Goal: Information Seeking & Learning: Compare options

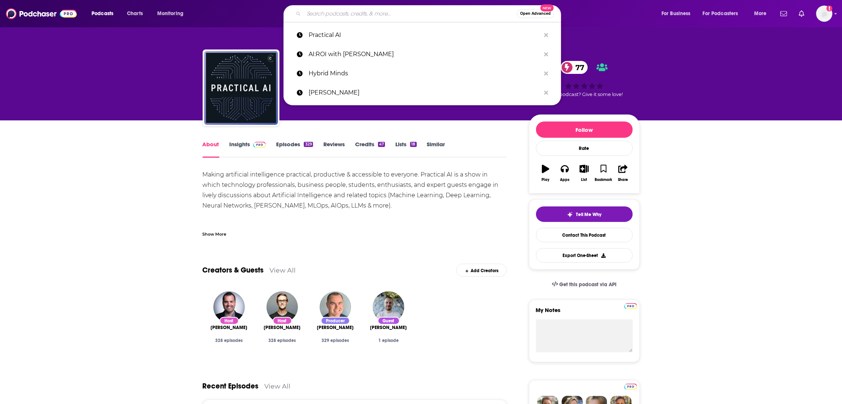
click at [335, 16] on input "Search podcasts, credits, & more..." at bounding box center [410, 14] width 213 height 12
paste input "Eye on AI"
type input "Eye on AI"
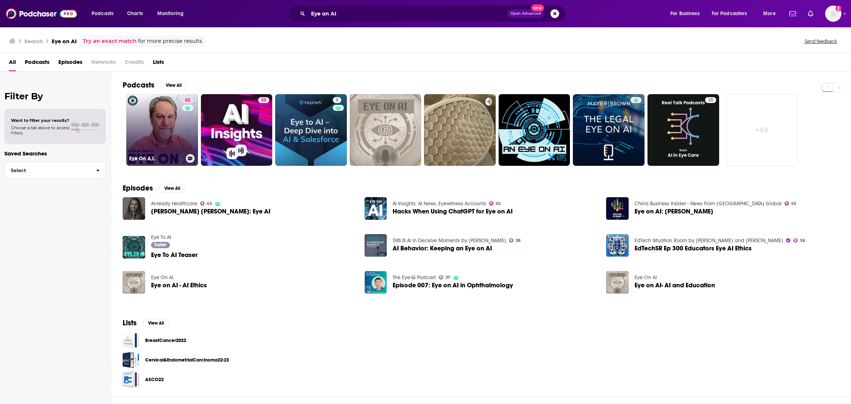
click at [172, 130] on link "62 Eye On A.I." at bounding box center [162, 130] width 72 height 72
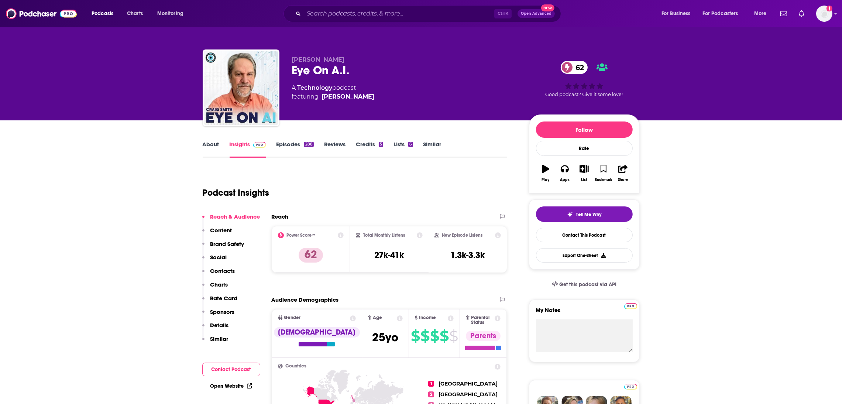
click at [216, 146] on link "About" at bounding box center [211, 149] width 17 height 17
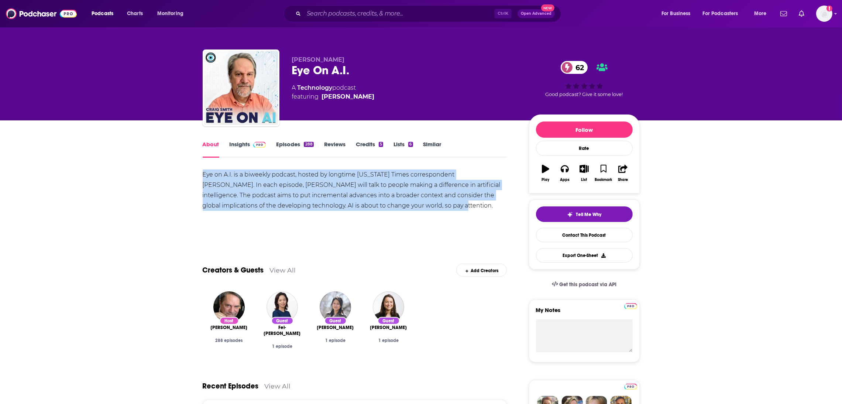
drag, startPoint x: 402, startPoint y: 205, endPoint x: 195, endPoint y: 177, distance: 208.3
copy div "Eye on A.I. is a biweekly podcast, hosted by longtime [US_STATE] Times correspo…"
click at [245, 144] on link "Insights" at bounding box center [248, 149] width 37 height 17
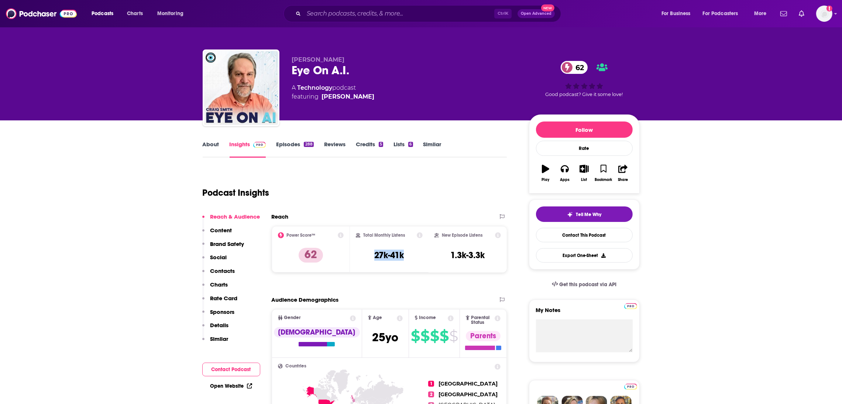
drag, startPoint x: 427, startPoint y: 259, endPoint x: 404, endPoint y: 262, distance: 23.5
click at [404, 262] on div "Total Monthly Listens 27k-41k" at bounding box center [389, 249] width 79 height 47
copy h3 "27k-41k"
drag, startPoint x: 385, startPoint y: 104, endPoint x: 291, endPoint y: 74, distance: 98.3
click at [292, 74] on div "[PERSON_NAME] Eye On A.I. 62 A Technology podcast featuring [PERSON_NAME]" at bounding box center [404, 85] width 225 height 59
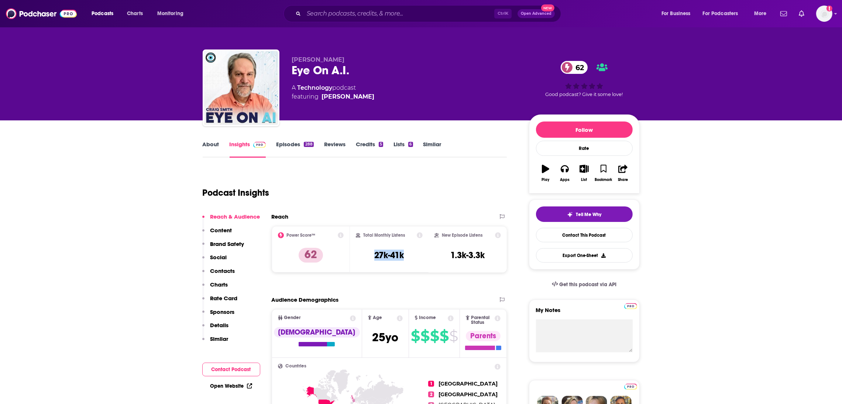
copy div "Eye On A.I. 62 A Technology podcast featuring [PERSON_NAME]"
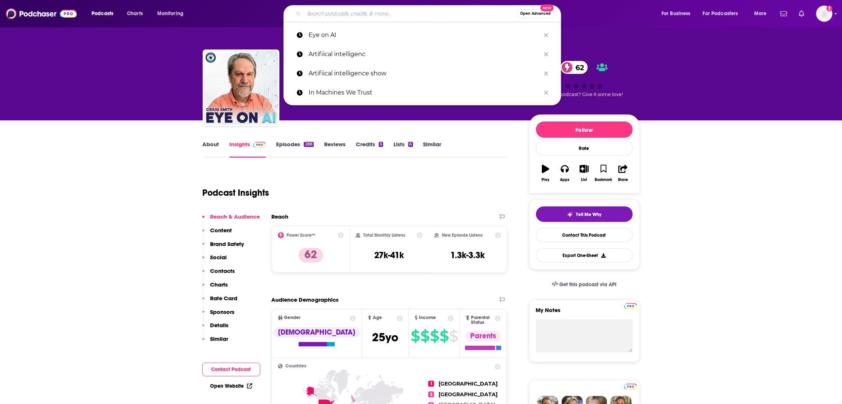
click at [335, 16] on input "Search podcasts, credits, & more..." at bounding box center [410, 14] width 213 height 12
paste input "[PERSON_NAME] Podcast"
type input "[PERSON_NAME] Podcast"
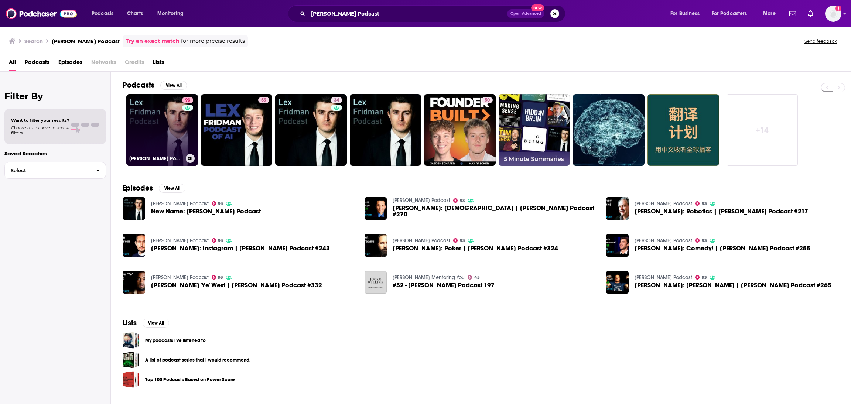
click at [158, 128] on link "93 [PERSON_NAME] Podcast" at bounding box center [162, 130] width 72 height 72
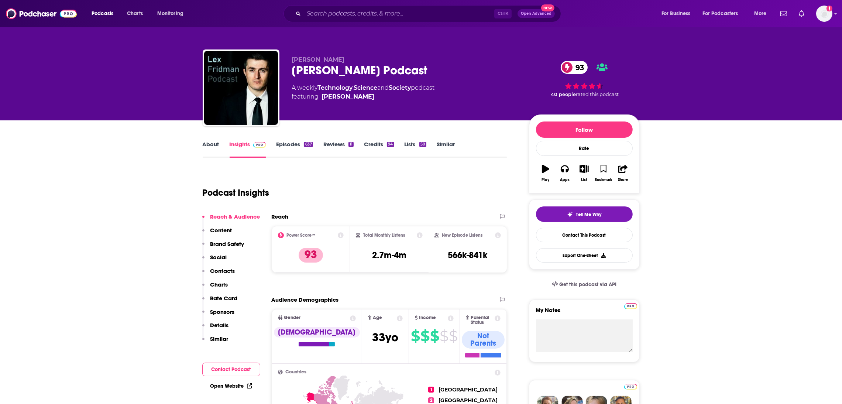
click at [218, 150] on link "About" at bounding box center [211, 149] width 17 height 17
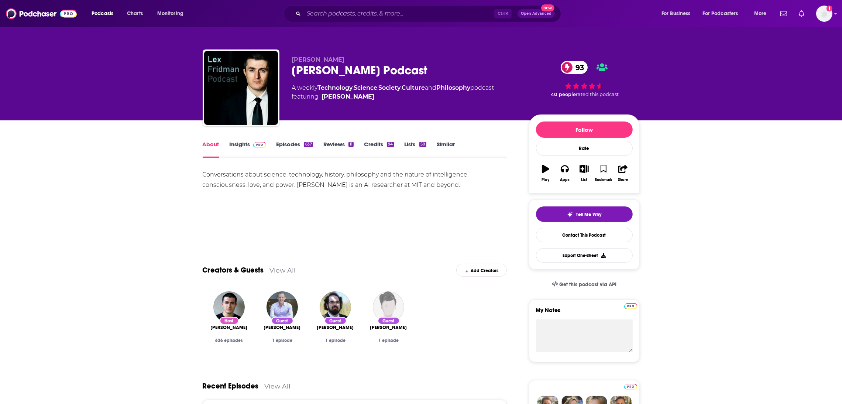
click at [285, 143] on link "Episodes 637" at bounding box center [294, 149] width 37 height 17
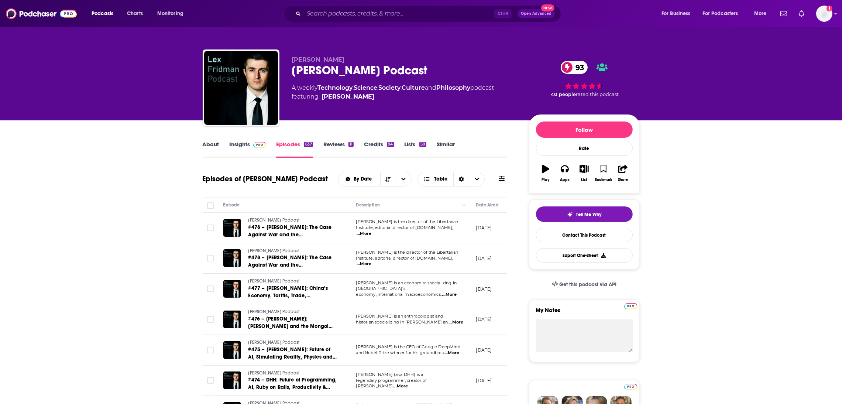
click at [213, 143] on link "About" at bounding box center [211, 149] width 17 height 17
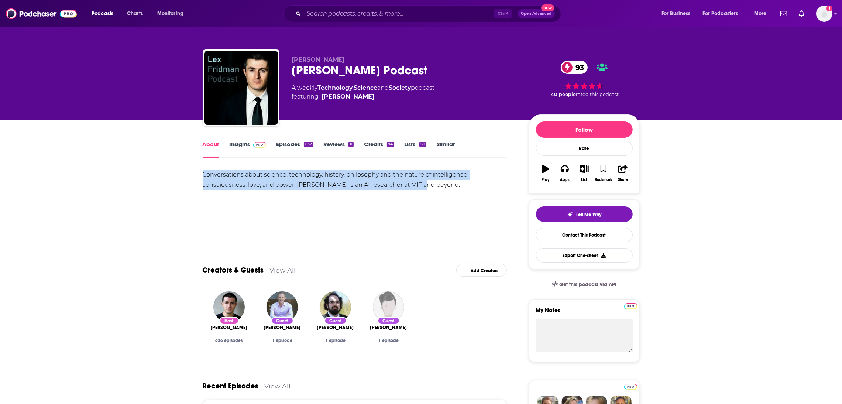
drag, startPoint x: 431, startPoint y: 181, endPoint x: 161, endPoint y: 175, distance: 270.0
copy div "Conversations about science, technology, history, philosophy and the nature of …"
click at [240, 147] on link "Insights" at bounding box center [248, 149] width 37 height 17
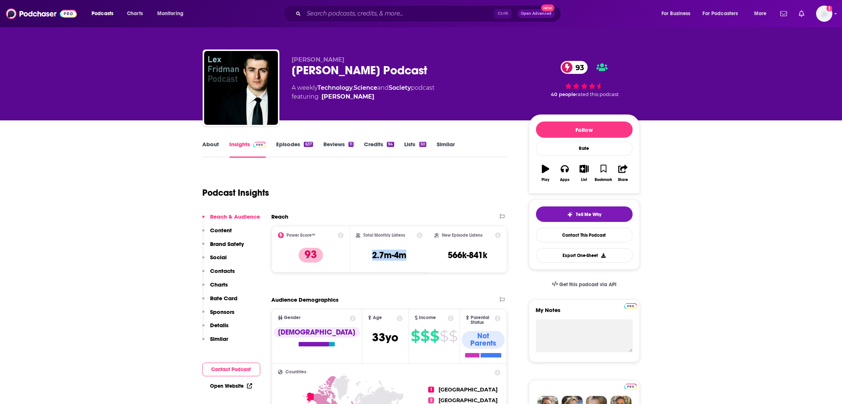
drag, startPoint x: 412, startPoint y: 260, endPoint x: 364, endPoint y: 258, distance: 48.1
click at [364, 258] on div "Total Monthly Listens 2.7m-4m" at bounding box center [389, 249] width 67 height 34
copy h3 "2.7m-4m"
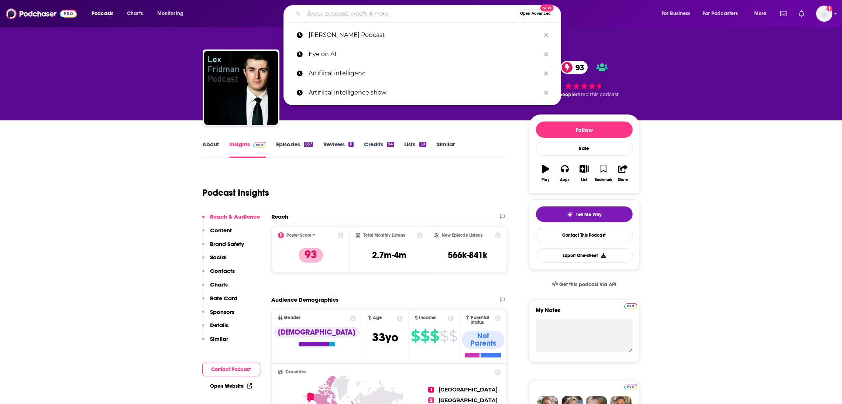
click at [320, 11] on input "Search podcasts, credits, & more..." at bounding box center [410, 14] width 213 height 12
paste input "• Practical AI (Changelog) — [PERSON_NAME] & [PERSON_NAME] ("
type input "• Practical AI (Changelog) — [PERSON_NAME] & [PERSON_NAME] ("
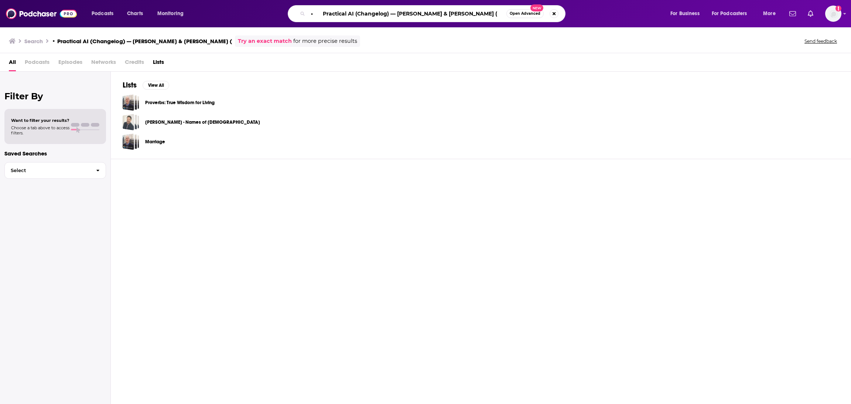
drag, startPoint x: 387, startPoint y: 13, endPoint x: 572, endPoint y: 13, distance: 184.6
click at [572, 13] on div "• Practical AI (Changelog) — [PERSON_NAME] & [PERSON_NAME] ( Open Advanced New" at bounding box center [434, 13] width 278 height 17
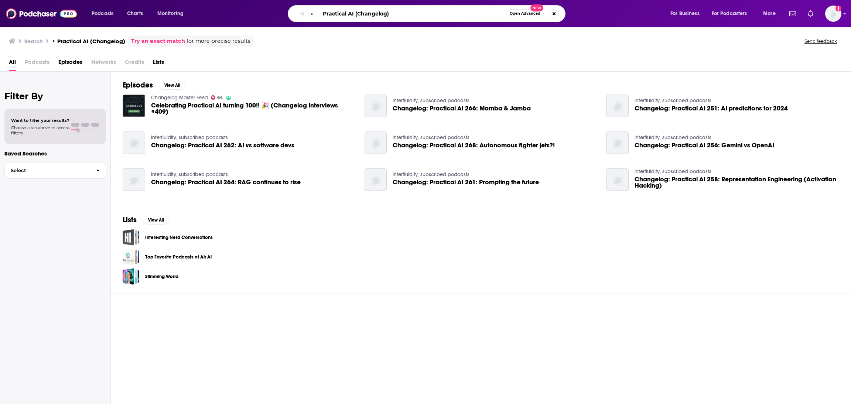
drag, startPoint x: 406, startPoint y: 11, endPoint x: 287, endPoint y: 10, distance: 118.9
click at [287, 8] on div "• Practical AI (Changelog) Open Advanced New" at bounding box center [433, 13] width 457 height 17
paste input "Practical AI"
type input "Practical AI"
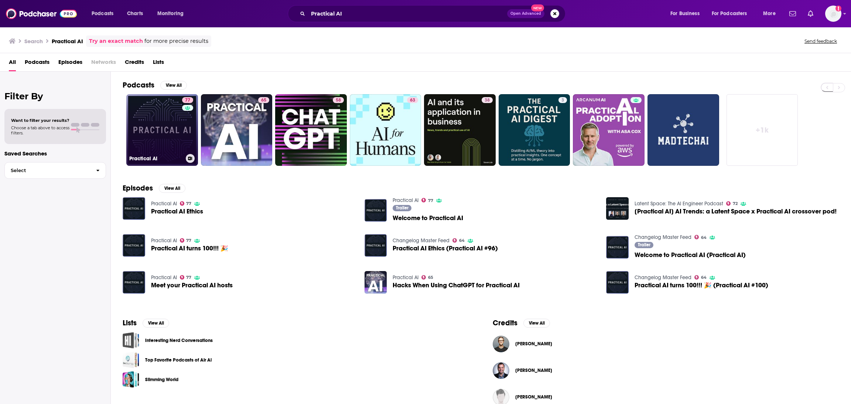
click at [174, 149] on link "77 Practical AI" at bounding box center [162, 130] width 72 height 72
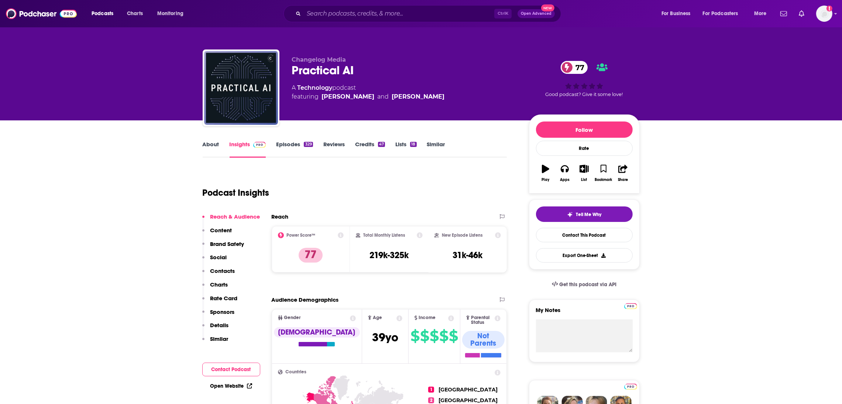
click at [203, 141] on link "About" at bounding box center [211, 149] width 17 height 17
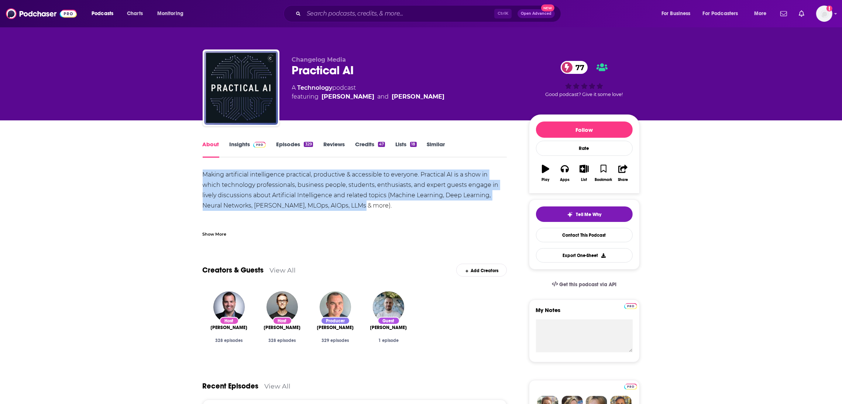
drag, startPoint x: 390, startPoint y: 202, endPoint x: 191, endPoint y: 176, distance: 200.4
copy div "Making artificial intelligence practical, productive & accessible to everyone. …"
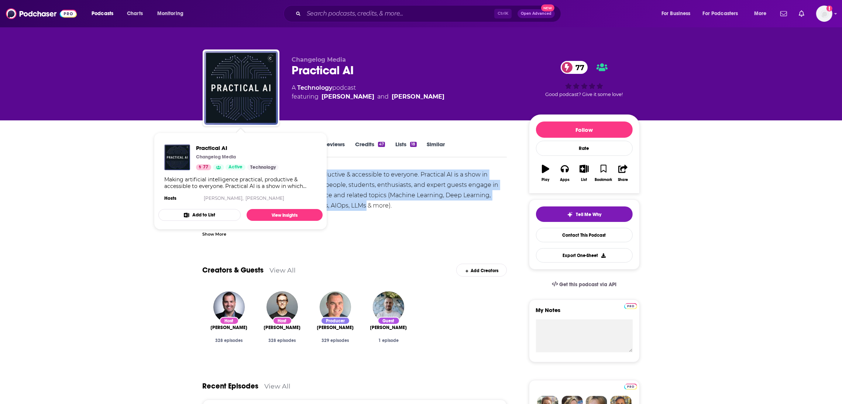
drag, startPoint x: 66, startPoint y: 182, endPoint x: 117, endPoint y: 138, distance: 67.3
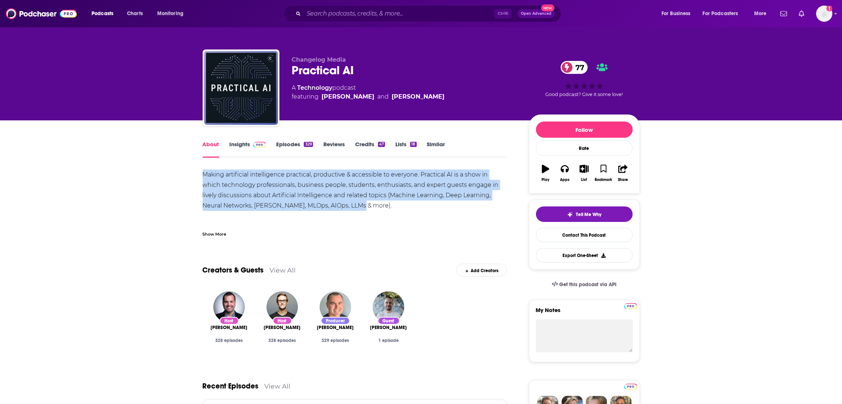
click at [245, 147] on link "Insights" at bounding box center [248, 149] width 37 height 17
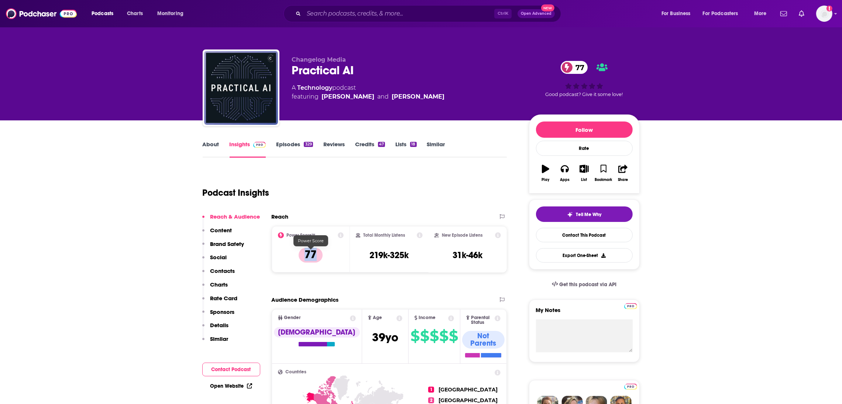
drag, startPoint x: 331, startPoint y: 256, endPoint x: 302, endPoint y: 257, distance: 28.8
click at [302, 257] on div "Power Score™ 77" at bounding box center [311, 249] width 66 height 34
drag, startPoint x: 411, startPoint y: 260, endPoint x: 358, endPoint y: 257, distance: 52.5
click at [358, 257] on div "Total Monthly Listens 219k-325k" at bounding box center [389, 249] width 67 height 34
copy h3 "219k-325k"
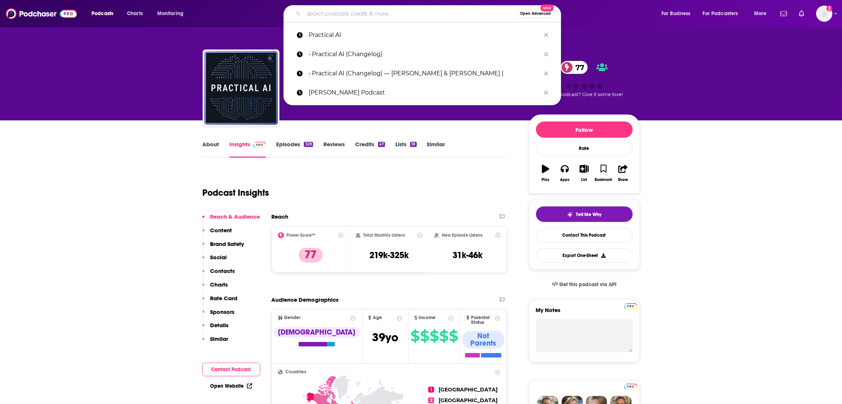
click at [334, 15] on input "Search podcasts, credits, & more..." at bounding box center [410, 14] width 213 height 12
paste input "NVIDIA’s The AI podcast"
type input "NVIDIA’s The AI podcast"
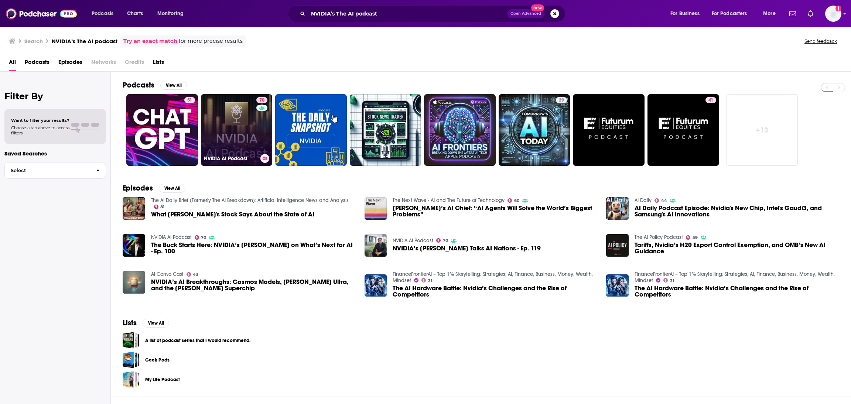
click at [229, 136] on link "70 NVIDIA AI Podcast" at bounding box center [237, 130] width 72 height 72
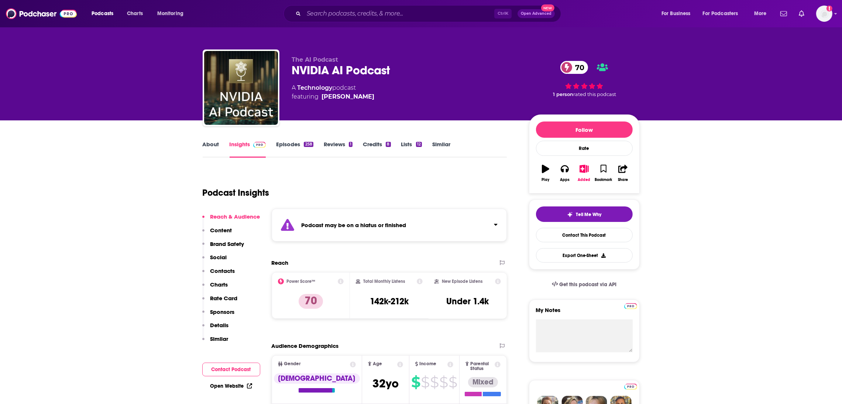
click at [209, 145] on link "About" at bounding box center [211, 149] width 17 height 17
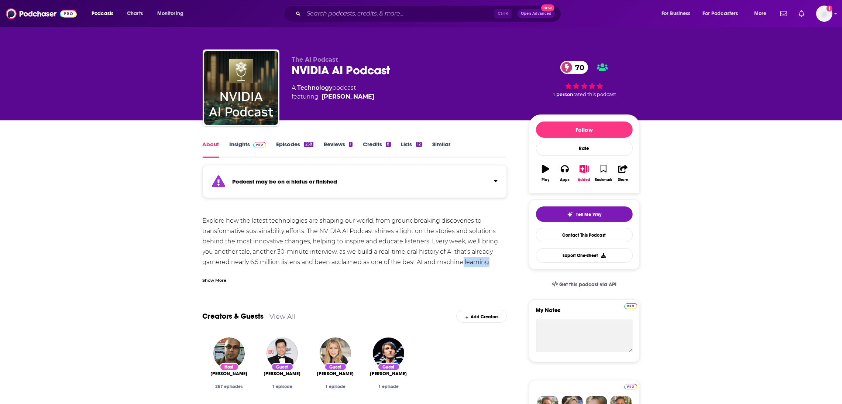
drag, startPoint x: 495, startPoint y: 262, endPoint x: 462, endPoint y: 263, distance: 32.9
click at [462, 263] on div "Explore how the latest technologies are shaping our world, from groundbreaking …" at bounding box center [355, 247] width 305 height 62
click at [217, 280] on div "Show More" at bounding box center [215, 279] width 24 height 7
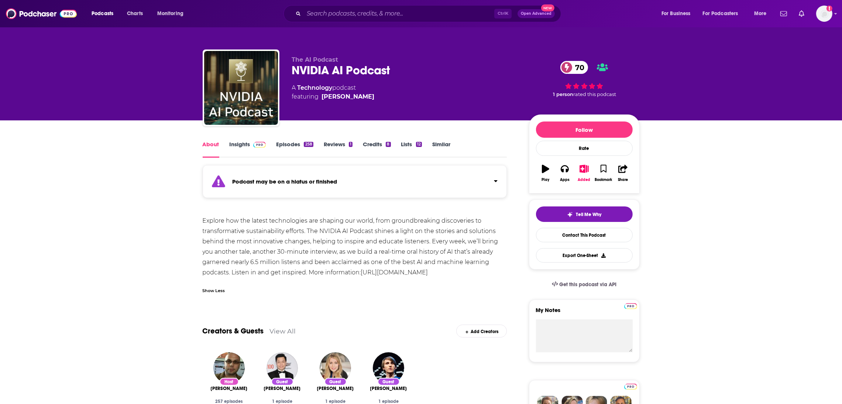
drag, startPoint x: 491, startPoint y: 275, endPoint x: 189, endPoint y: 224, distance: 305.9
copy div "Explore how the latest technologies are shaping our world, from groundbreaking …"
click at [244, 144] on link "Insights" at bounding box center [248, 149] width 37 height 17
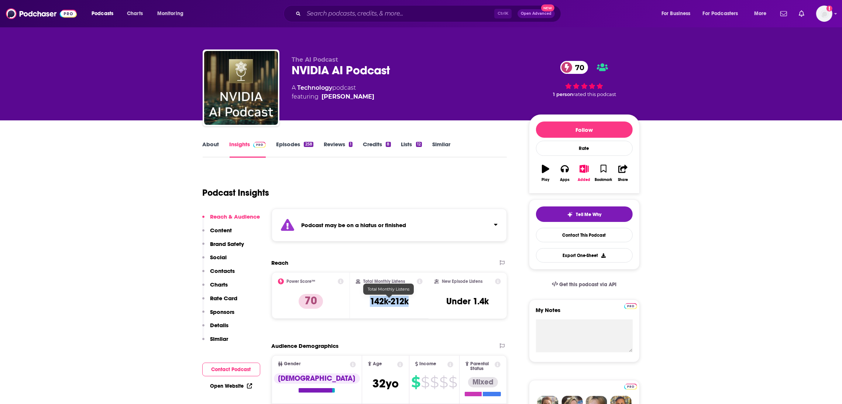
drag, startPoint x: 415, startPoint y: 304, endPoint x: 370, endPoint y: 305, distance: 45.1
click at [370, 305] on div "Total Monthly Listens 142k-212k" at bounding box center [389, 295] width 67 height 34
copy h3 "142k-212k"
click at [305, 9] on input "Search podcasts, credits, & more..." at bounding box center [399, 14] width 191 height 12
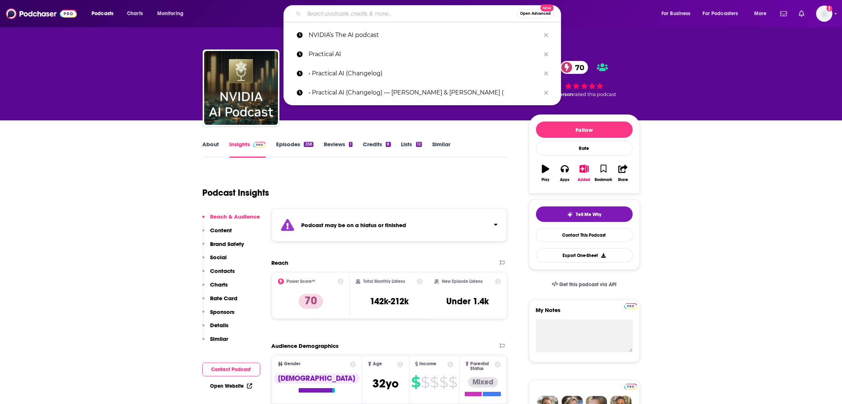
paste input ""The Cognitive Revolution" | AI Builders, Researchers, and Live Player Analysis"
type input ""The Cognitive Revolution" | AI Builders, Researchers, and Live Player Analysis"
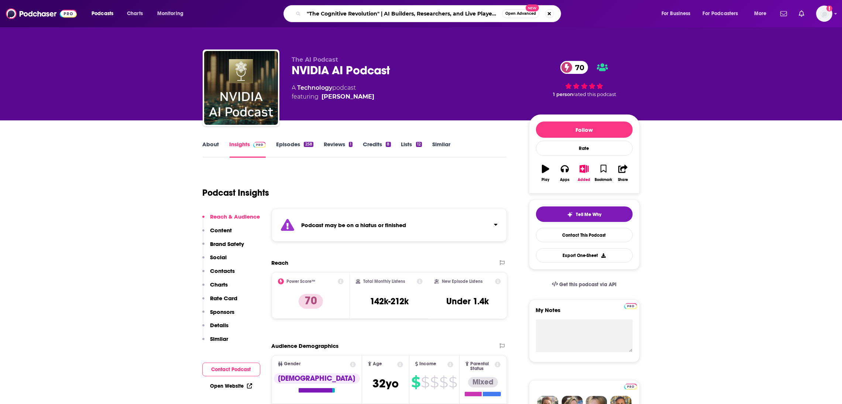
scroll to position [0, 18]
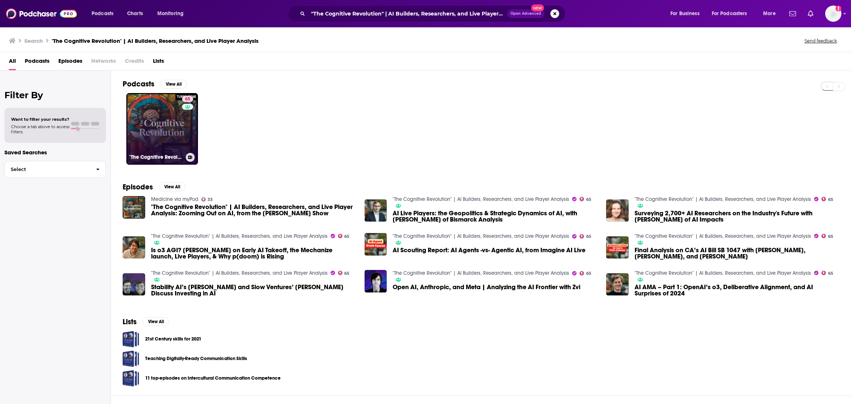
click at [162, 149] on link "65 "The Cognitive Revolution" | AI Builders, Researchers, and Live Player Analy…" at bounding box center [162, 129] width 72 height 72
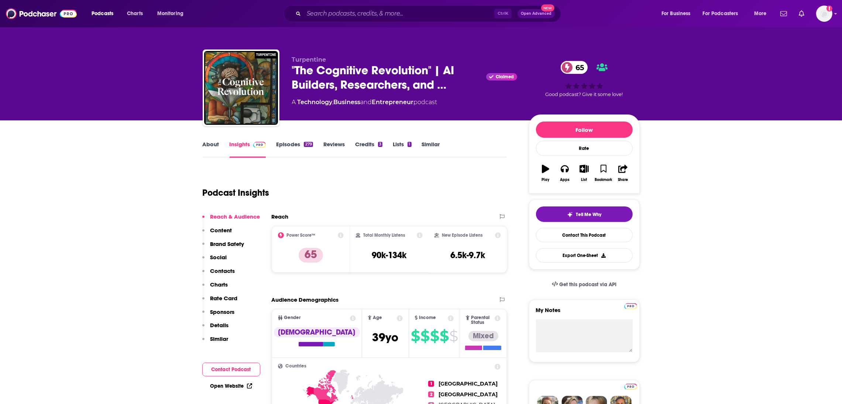
click at [214, 147] on link "About" at bounding box center [211, 149] width 17 height 17
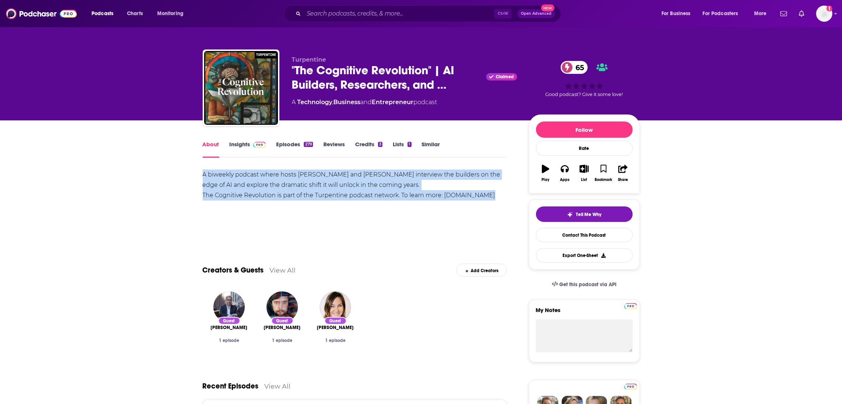
drag, startPoint x: 488, startPoint y: 205, endPoint x: 200, endPoint y: 177, distance: 288.6
copy div "A biweekly podcast where hosts [PERSON_NAME] and [PERSON_NAME] interview the bu…"
click at [250, 143] on span at bounding box center [258, 144] width 16 height 7
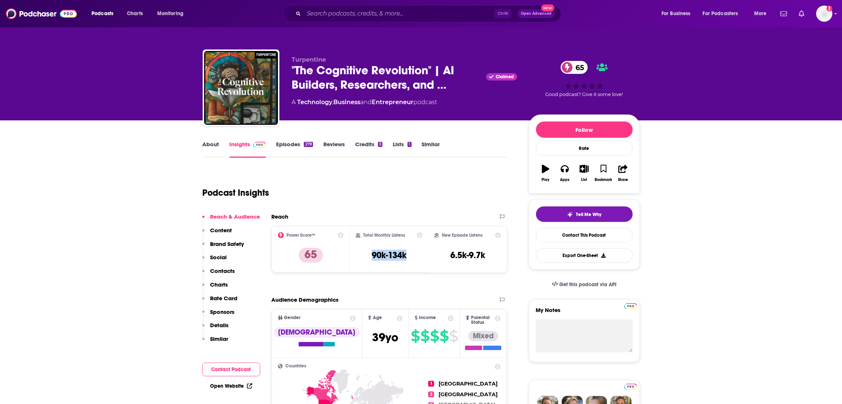
drag, startPoint x: 418, startPoint y: 259, endPoint x: 363, endPoint y: 253, distance: 55.7
click at [363, 253] on div "Total Monthly Listens 90k-134k" at bounding box center [389, 249] width 67 height 34
click at [310, 8] on input "Search podcasts, credits, & more..." at bounding box center [399, 14] width 191 height 12
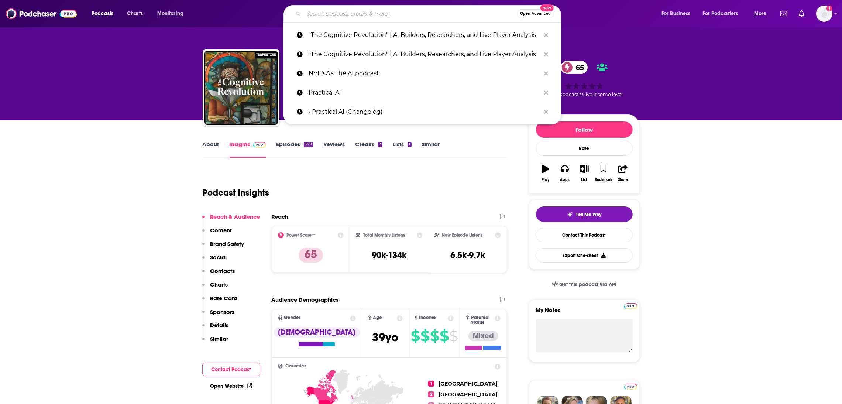
paste input "The Cognitive Revolution"
type input "The Cognitive Revolution"
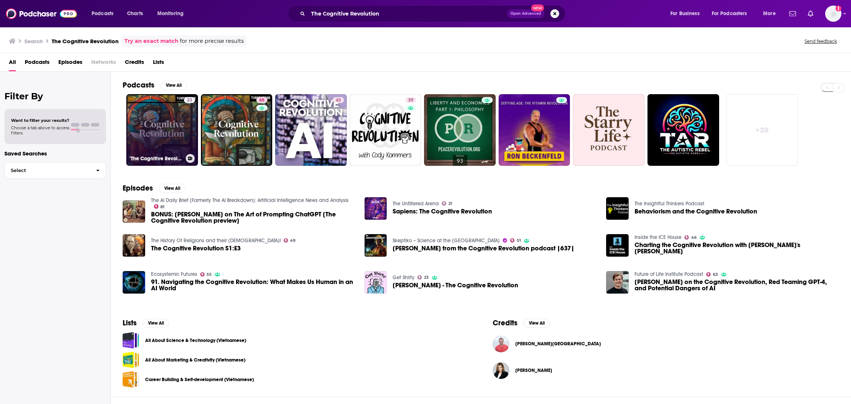
click at [174, 133] on link "23 "The Cognitive Revolution"" at bounding box center [162, 130] width 72 height 72
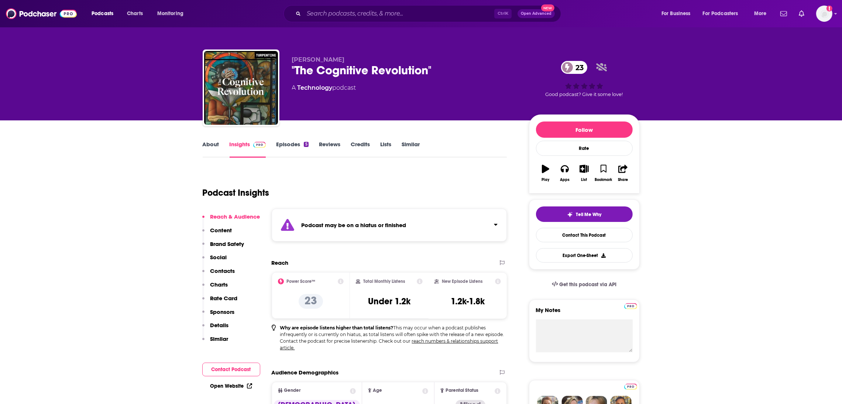
click at [207, 145] on link "About" at bounding box center [211, 149] width 17 height 17
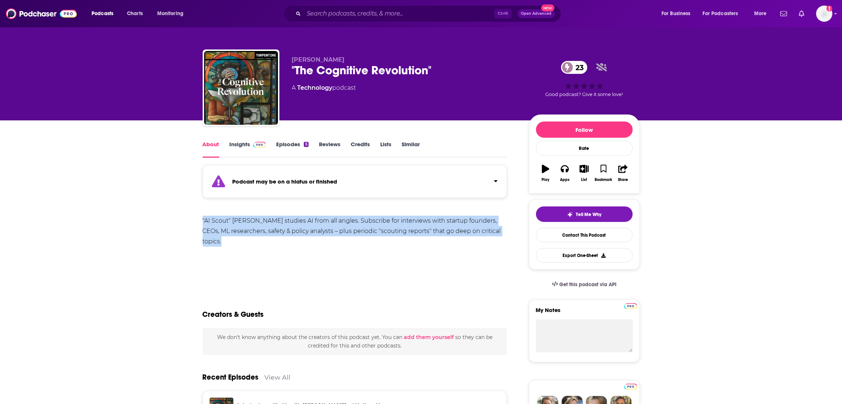
drag, startPoint x: 238, startPoint y: 247, endPoint x: 196, endPoint y: 216, distance: 52.1
click at [240, 141] on link "Insights" at bounding box center [248, 149] width 37 height 17
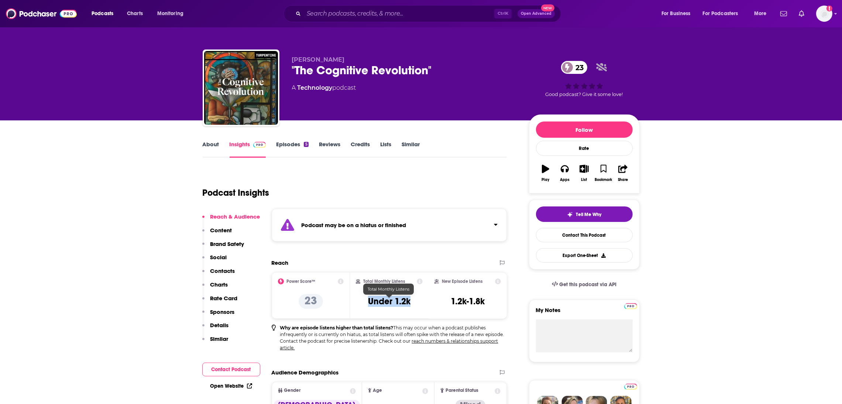
drag, startPoint x: 416, startPoint y: 305, endPoint x: 367, endPoint y: 304, distance: 49.1
click at [367, 304] on div "Total Monthly Listens Under 1.2k" at bounding box center [389, 295] width 67 height 34
click at [240, 144] on link "Insights" at bounding box center [248, 149] width 37 height 17
click at [207, 144] on link "About" at bounding box center [211, 149] width 17 height 17
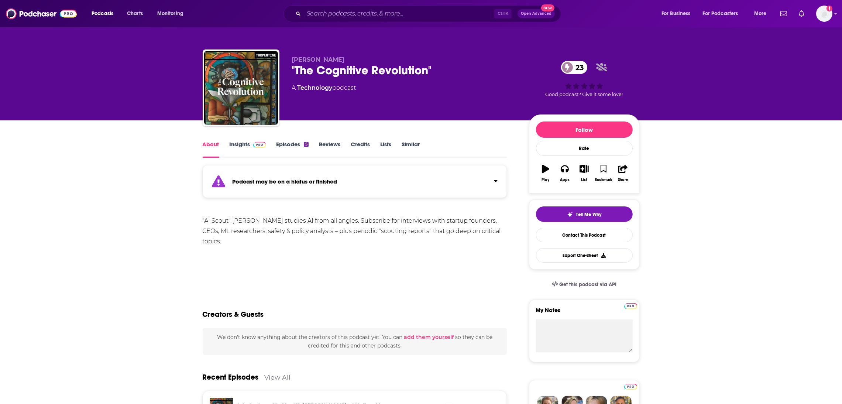
click at [320, 6] on div "Ctrl K Open Advanced New" at bounding box center [423, 13] width 278 height 17
click at [322, 13] on input "Search podcasts, credits, & more..." at bounding box center [399, 14] width 191 height 12
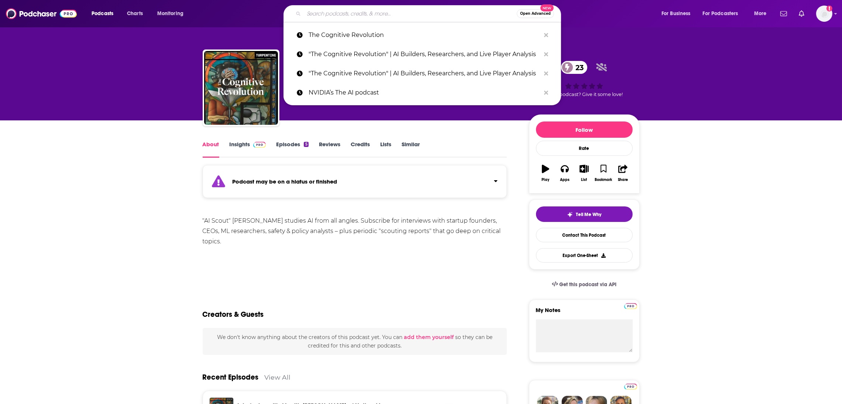
paste input ""The Cognitive Revolution" | AI Builders, Researchers, and Live Player Analysis"
type input ""The Cognitive Revolution" | AI Builders, Researchers, and Live Player Analysis"
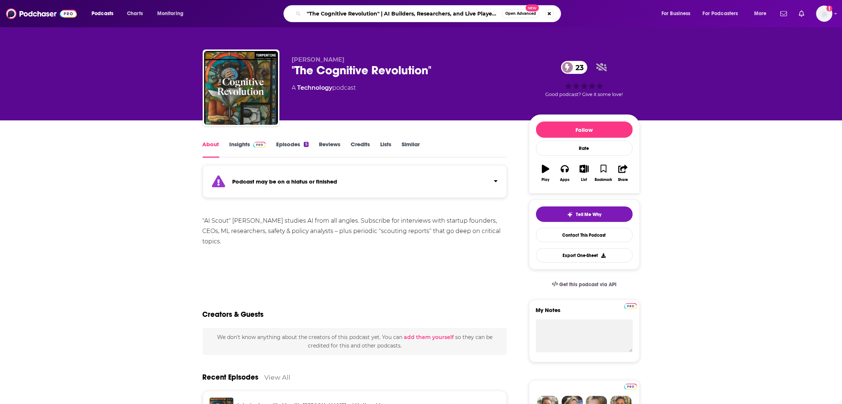
scroll to position [0, 18]
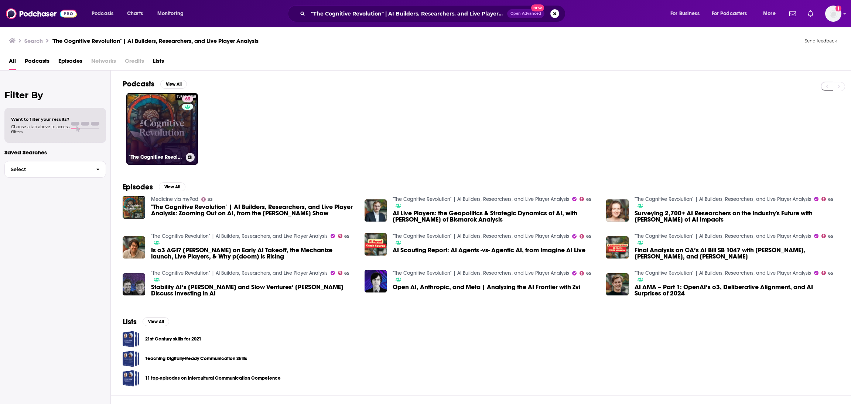
click at [168, 125] on link "65 "The Cognitive Revolution" | AI Builders, Researchers, and Live Player Analy…" at bounding box center [162, 129] width 72 height 72
